Goal: Book appointment/travel/reservation

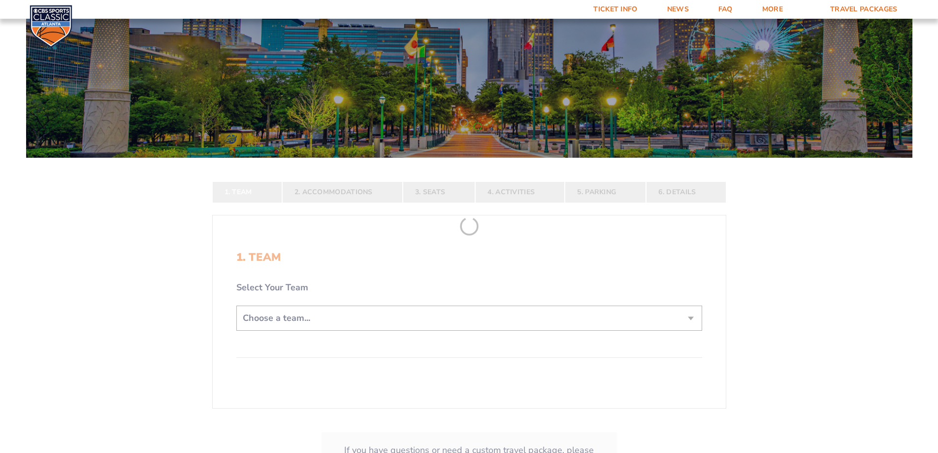
scroll to position [98, 0]
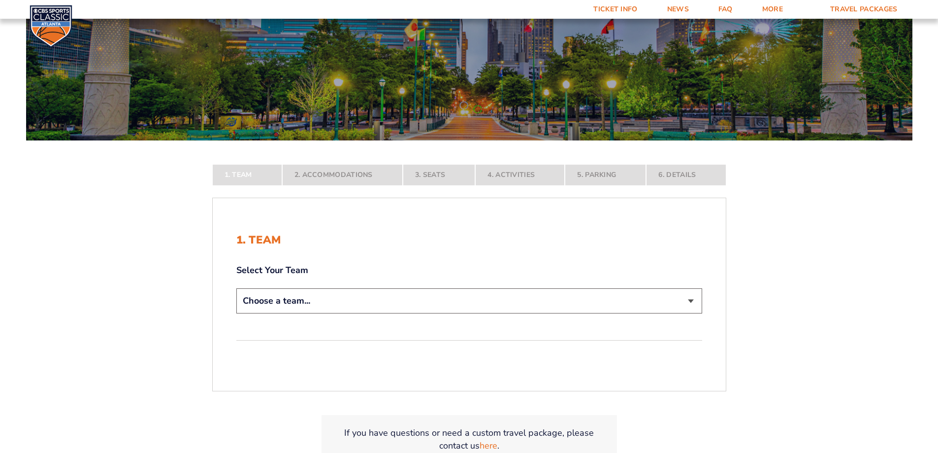
click at [330, 303] on select "Choose a team... [US_STATE] Wildcats [US_STATE] State Buckeyes [US_STATE] Tar H…" at bounding box center [469, 300] width 466 height 25
select select "20108"
click at [236, 313] on select "Choose a team... [US_STATE] Wildcats [US_STATE] State Buckeyes [US_STATE] Tar H…" at bounding box center [469, 300] width 466 height 25
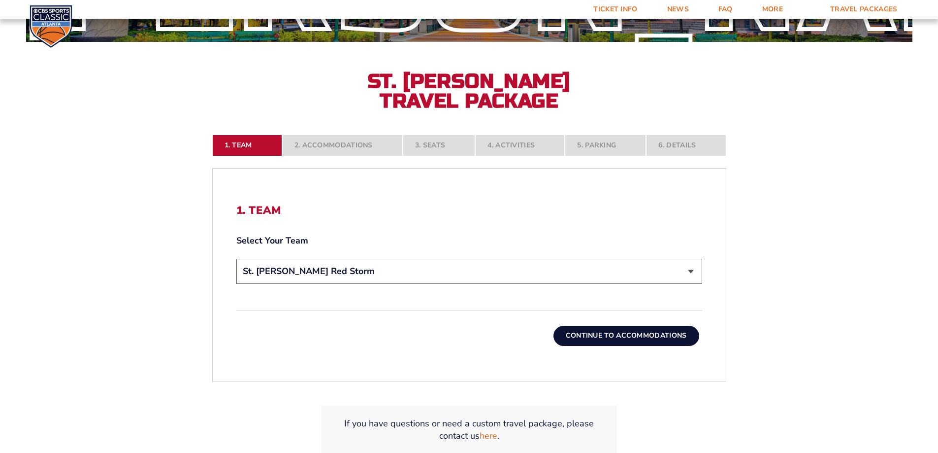
click at [609, 337] on button "Continue To Accommodations" at bounding box center [626, 335] width 146 height 20
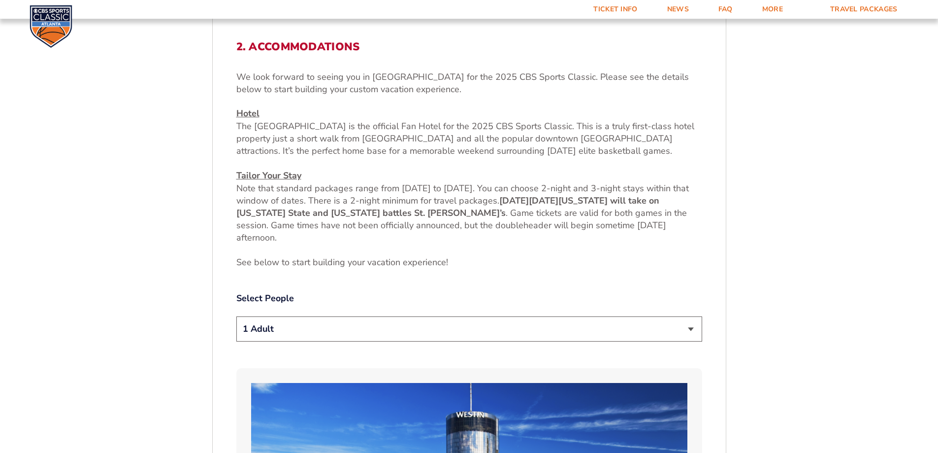
scroll to position [362, 0]
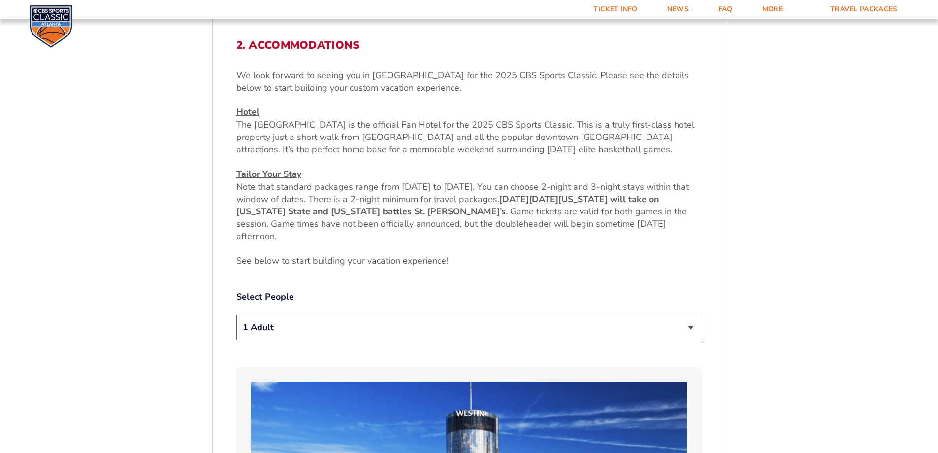
click at [350, 326] on select "1 Adult 2 Adults 3 Adults 4 Adults 2 Adults + 1 Child 2 Adults + 2 Children 2 A…" at bounding box center [469, 327] width 466 height 25
select select "2 Adults"
click at [236, 315] on select "1 Adult 2 Adults 3 Adults 4 Adults 2 Adults + 1 Child 2 Adults + 2 Children 2 A…" at bounding box center [469, 327] width 466 height 25
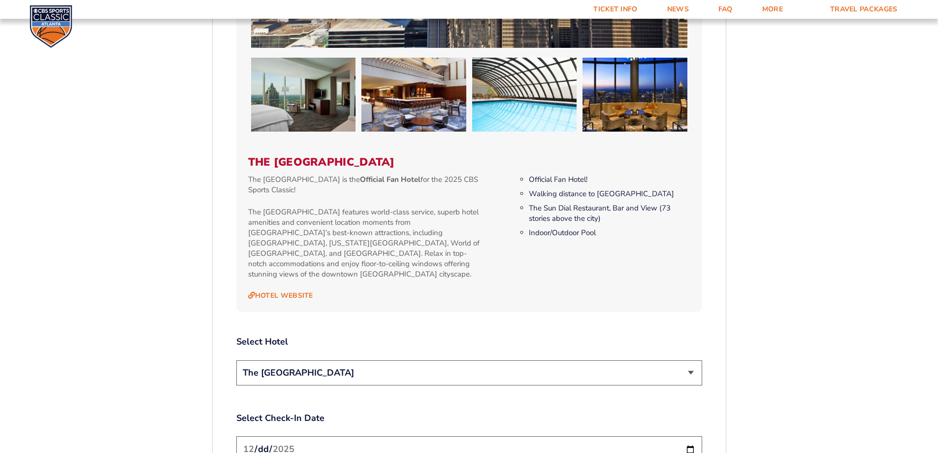
scroll to position [1002, 0]
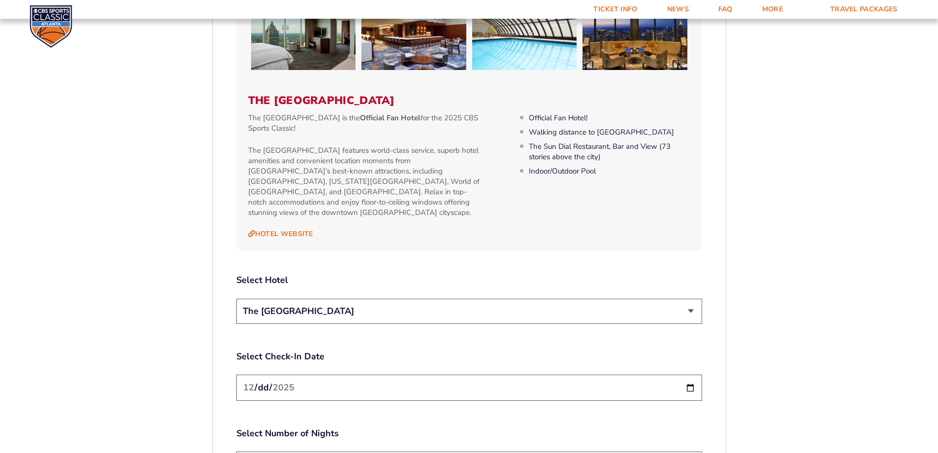
click at [357, 302] on select "The [GEOGRAPHIC_DATA]" at bounding box center [469, 310] width 466 height 25
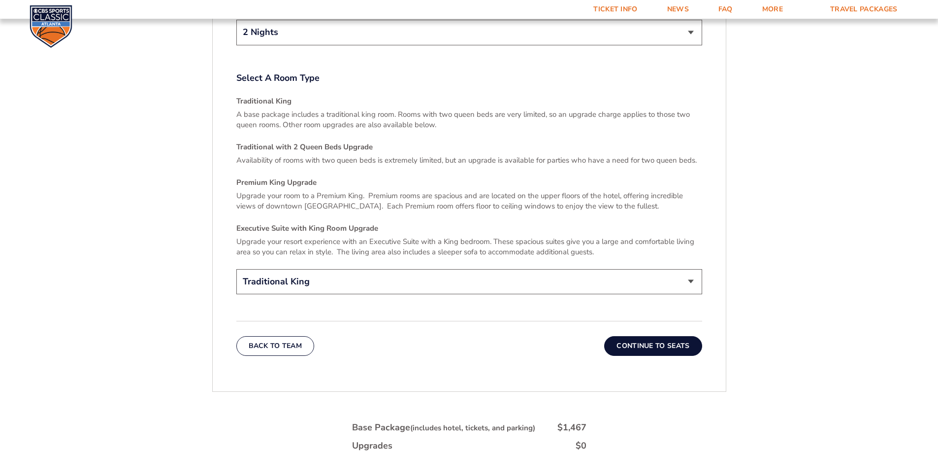
scroll to position [1445, 0]
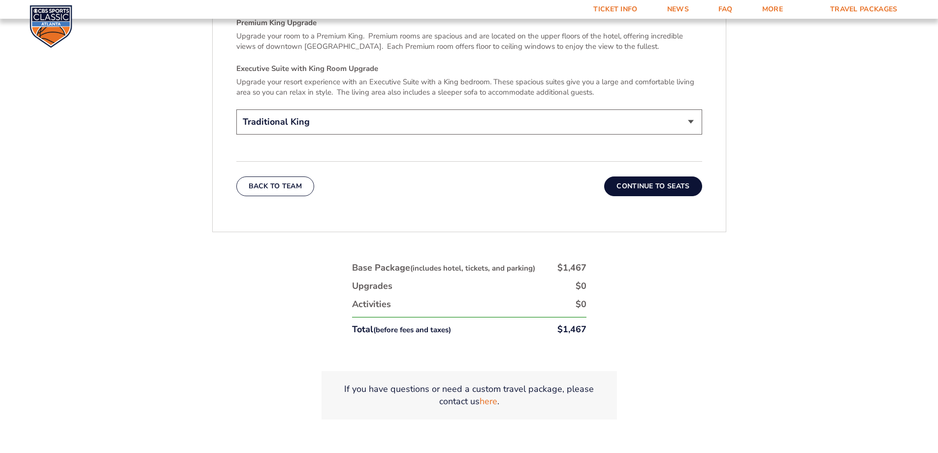
click at [668, 176] on button "Continue To Seats" at bounding box center [653, 186] width 98 height 20
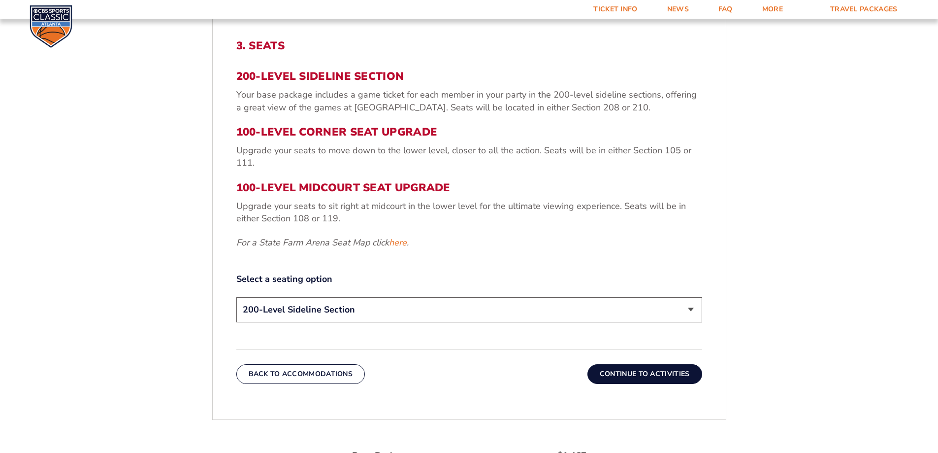
scroll to position [362, 0]
click at [301, 310] on select "200-Level Sideline Section 100-Level Corner Seat Upgrade (+$120 per person) 100…" at bounding box center [469, 308] width 466 height 25
select select "100-Level Midcourt Seat Upgrade"
click at [236, 296] on select "200-Level Sideline Section 100-Level Corner Seat Upgrade (+$120 per person) 100…" at bounding box center [469, 308] width 466 height 25
click at [685, 366] on button "Continue To Activities" at bounding box center [644, 373] width 115 height 20
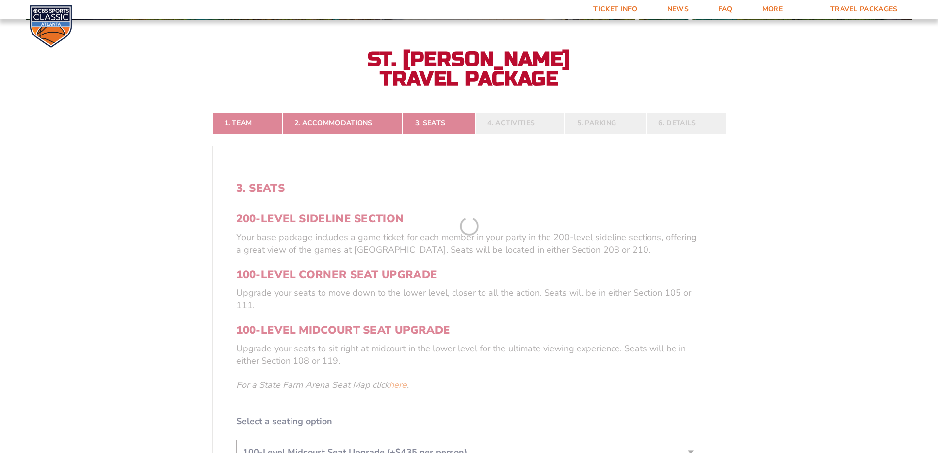
scroll to position [214, 0]
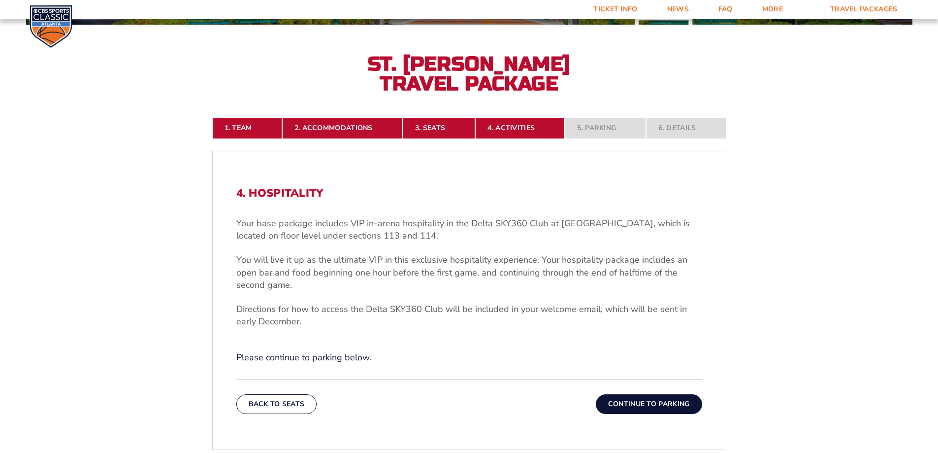
click at [652, 396] on button "Continue To Parking" at bounding box center [649, 404] width 106 height 20
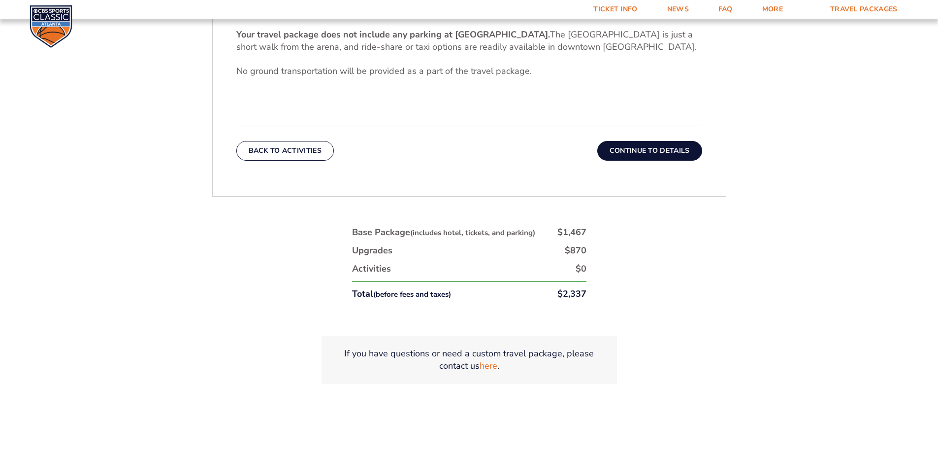
scroll to position [411, 0]
